Goal: Task Accomplishment & Management: Use online tool/utility

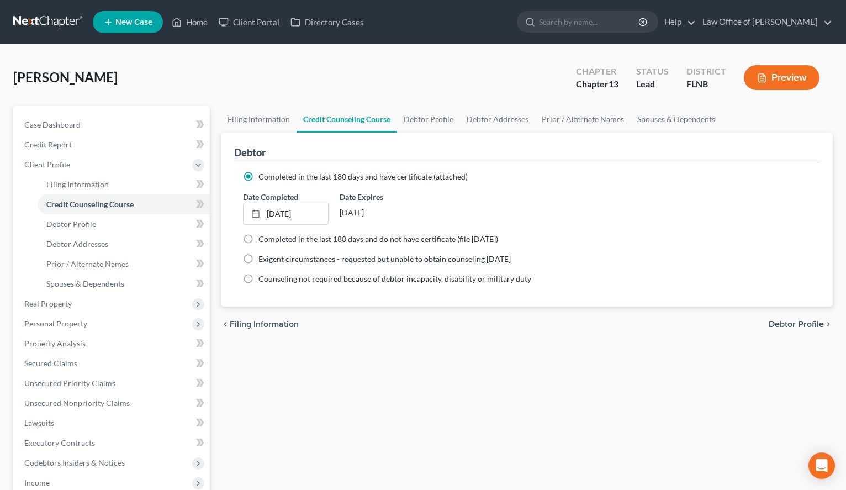
click at [43, 28] on link at bounding box center [48, 22] width 71 height 20
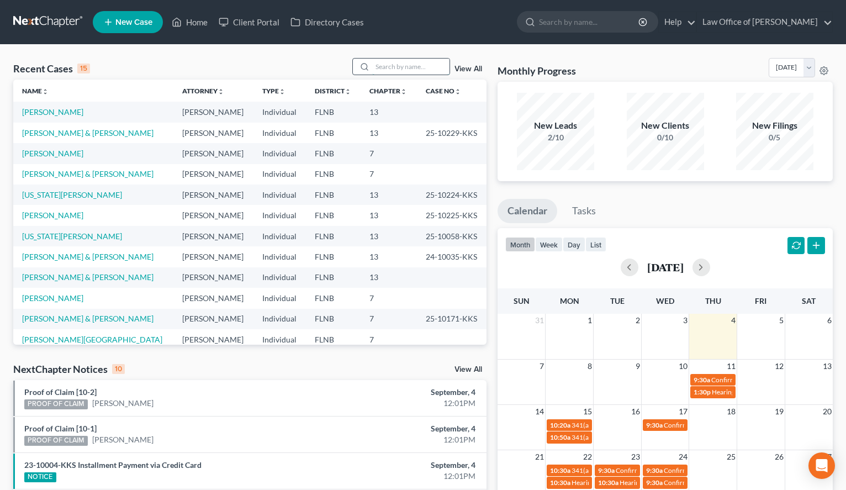
click at [400, 61] on input "search" at bounding box center [410, 67] width 77 height 16
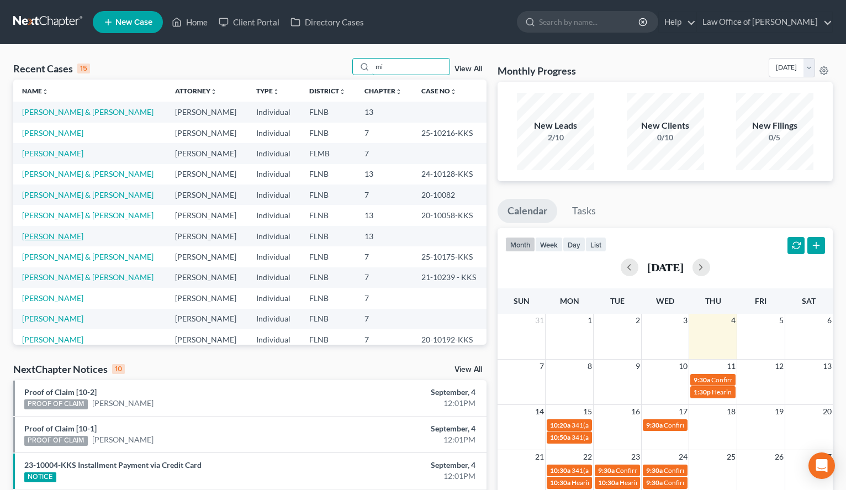
type input "mi"
click at [26, 235] on link "Miller, Andrew" at bounding box center [52, 235] width 61 height 9
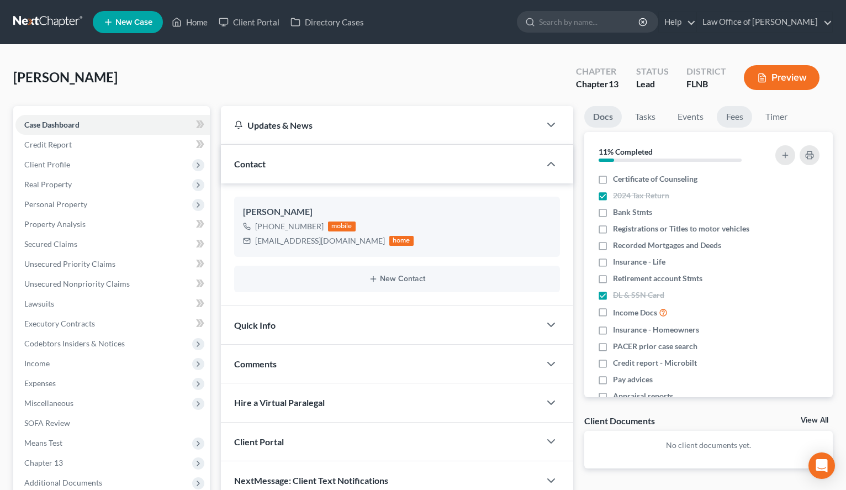
click at [728, 116] on link "Fees" at bounding box center [734, 117] width 35 height 22
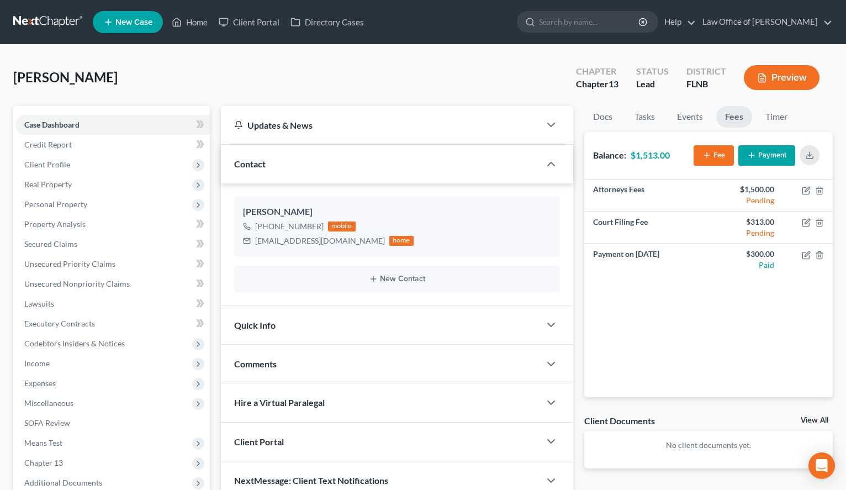
click at [770, 157] on button "Payment" at bounding box center [766, 155] width 57 height 20
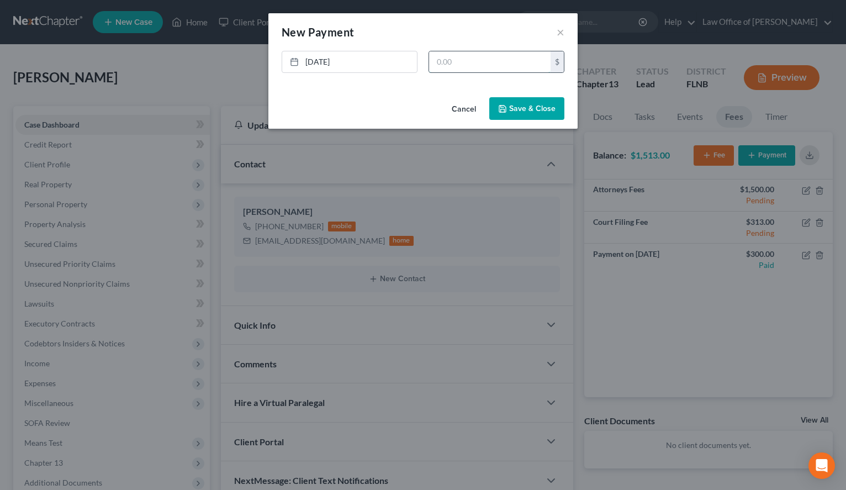
click at [446, 60] on input "text" at bounding box center [489, 61] width 121 height 21
type input "313.00"
click at [538, 113] on button "Save & Close" at bounding box center [526, 108] width 75 height 23
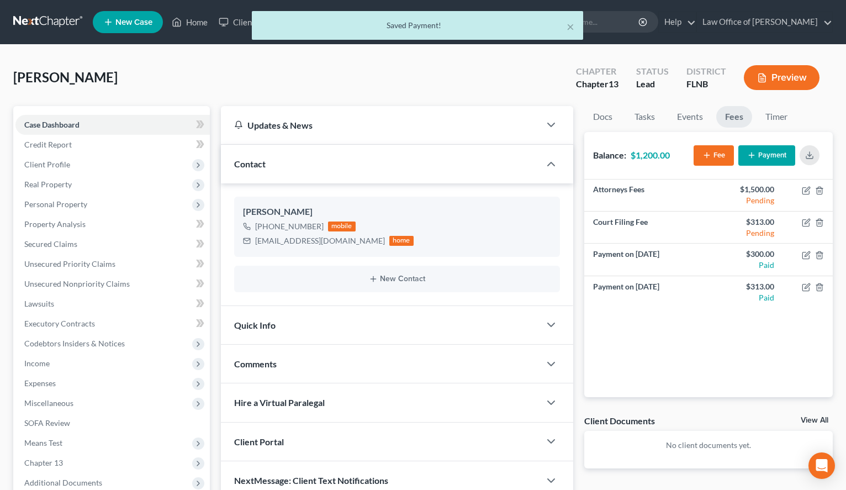
click at [765, 160] on button "Payment" at bounding box center [766, 155] width 57 height 20
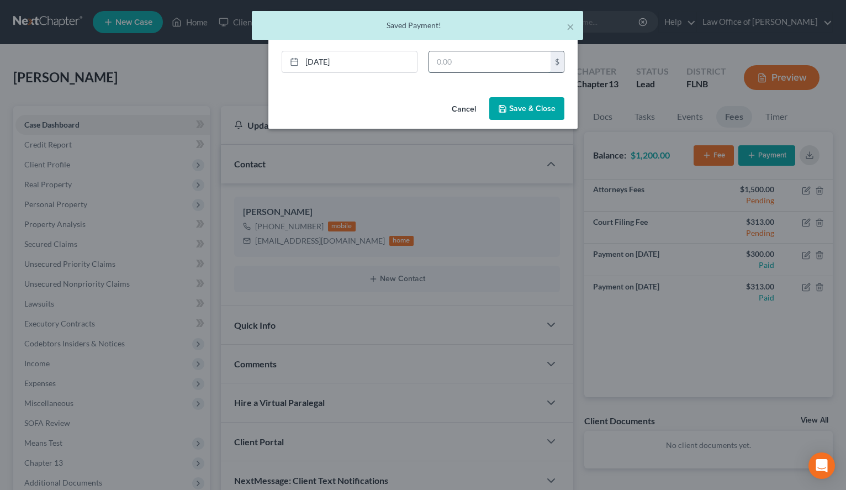
click at [461, 64] on input "text" at bounding box center [489, 61] width 121 height 21
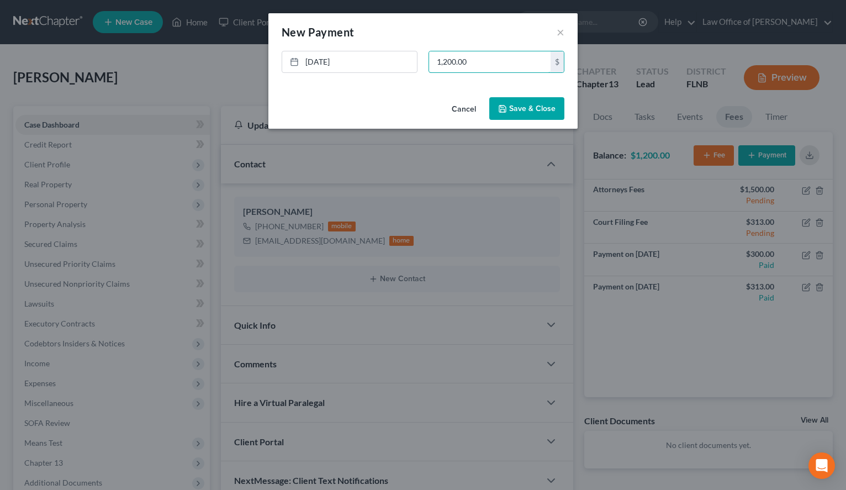
type input "1,200.00"
click at [515, 108] on button "Save & Close" at bounding box center [526, 108] width 75 height 23
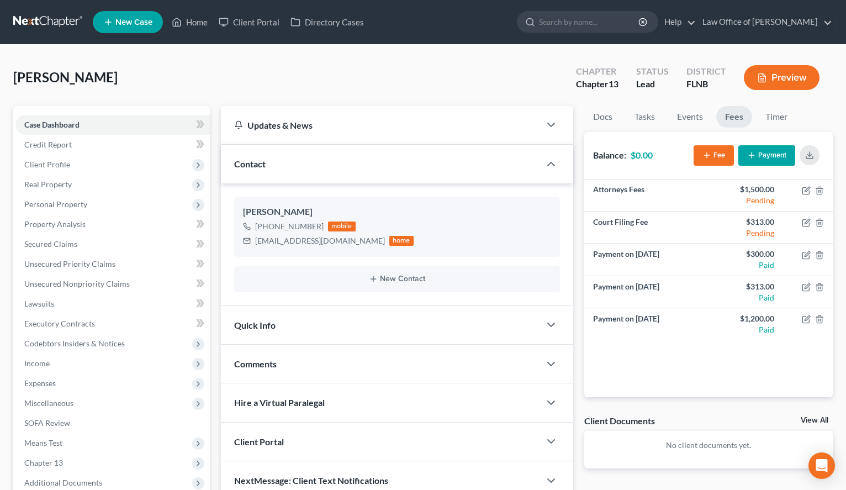
click at [34, 24] on link at bounding box center [48, 22] width 71 height 20
